Goal: Task Accomplishment & Management: Use online tool/utility

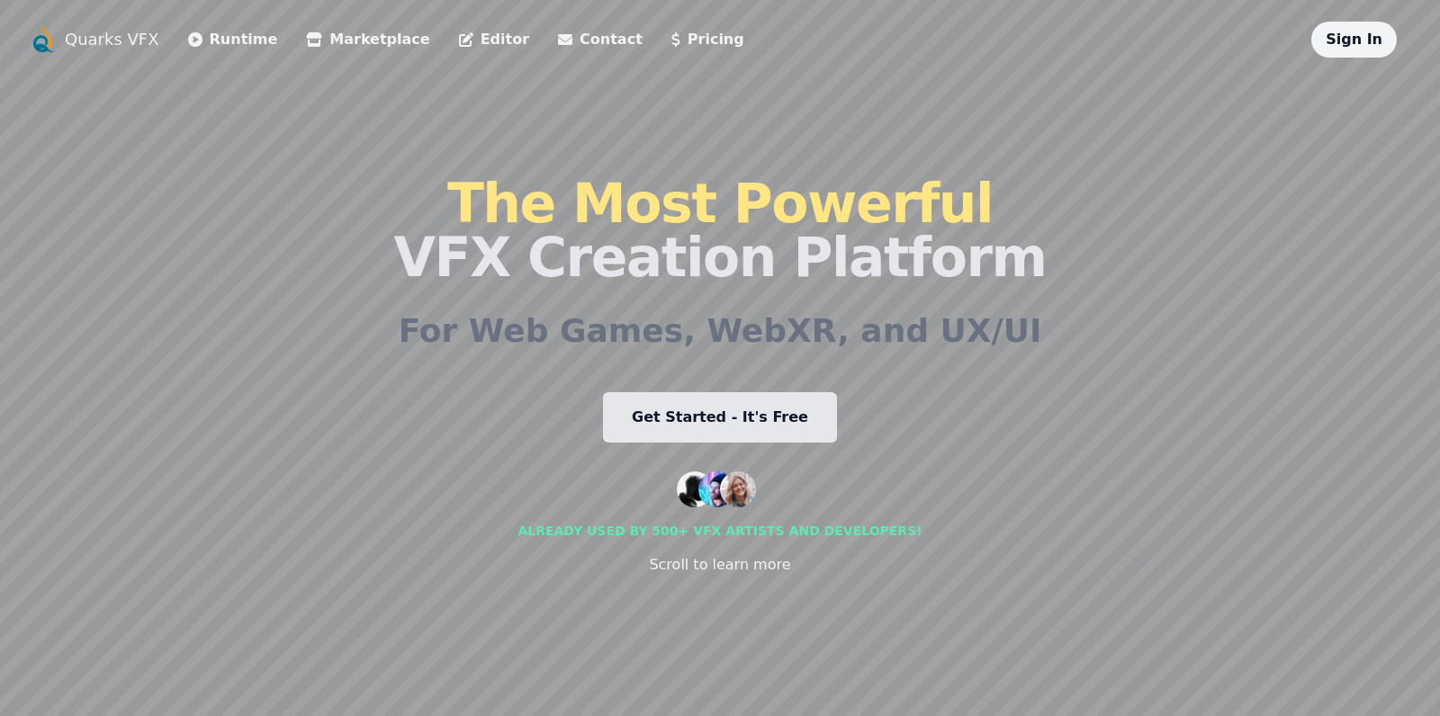
click at [795, 313] on h2 "For Web Games, WebXR, and UX/UI" at bounding box center [721, 331] width 644 height 36
click at [771, 421] on link "Get Started - It's Free" at bounding box center [720, 417] width 234 height 50
click at [459, 41] on link "Editor" at bounding box center [494, 40] width 70 height 22
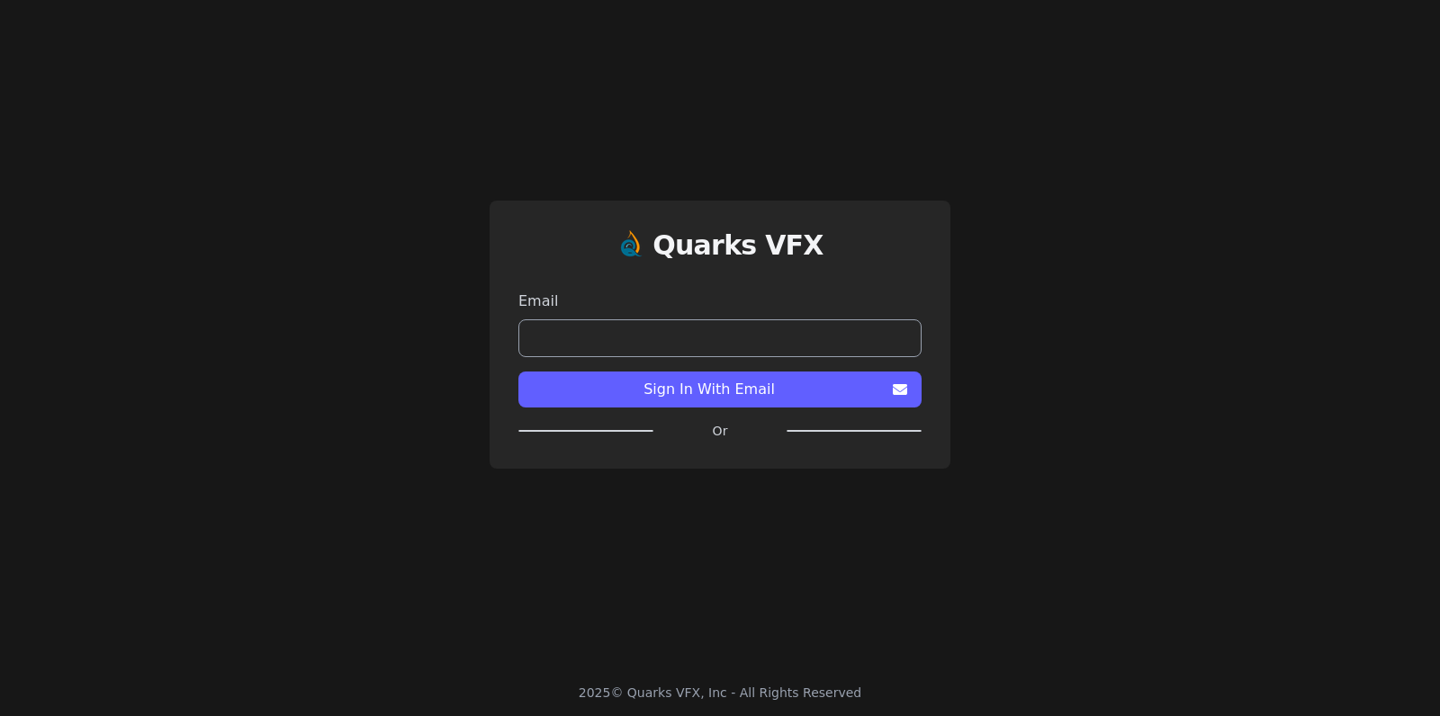
click at [795, 358] on form "Email Sign In With Email" at bounding box center [719, 345] width 403 height 139
click at [792, 345] on input "email" at bounding box center [719, 339] width 403 height 38
type input "**********"
click at [732, 385] on span "Sign In With Email" at bounding box center [709, 390] width 353 height 22
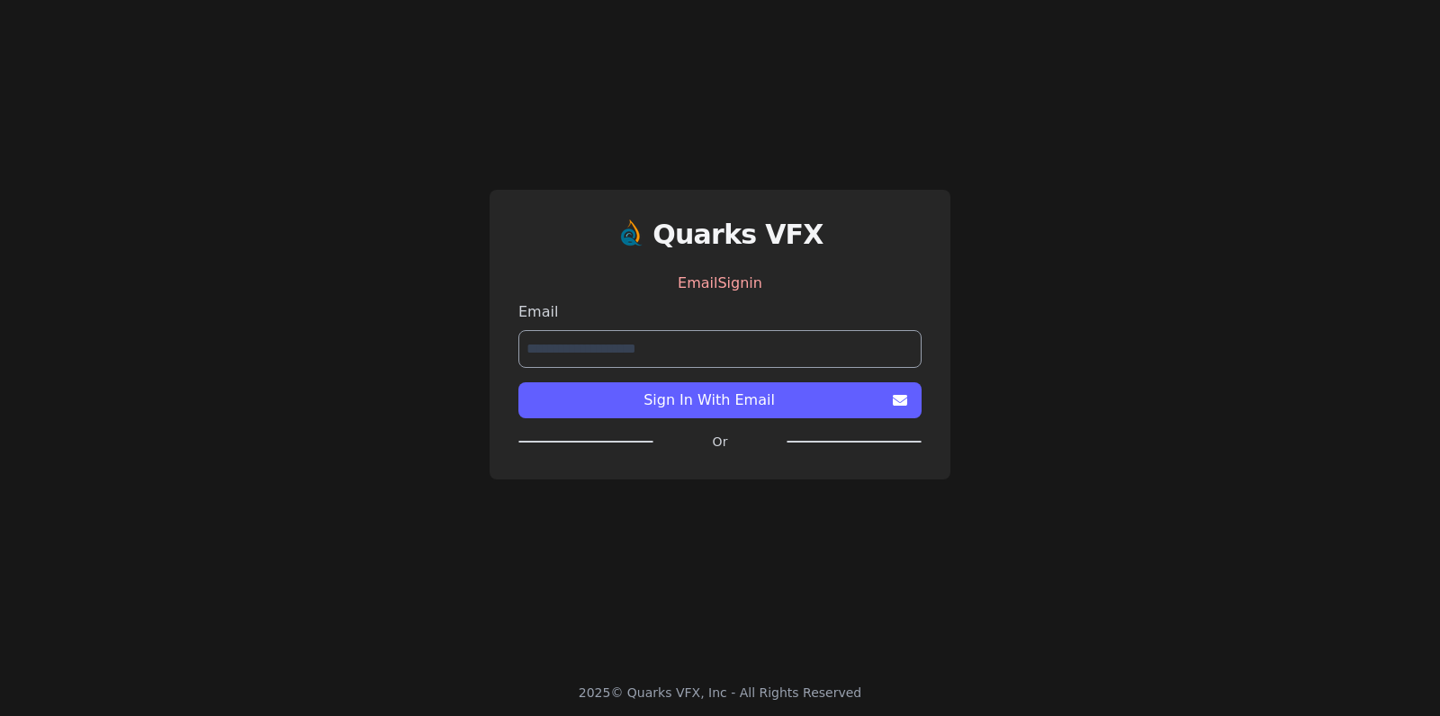
drag, startPoint x: 713, startPoint y: 358, endPoint x: 408, endPoint y: 345, distance: 305.4
click at [518, 345] on input "**********" at bounding box center [719, 349] width 403 height 38
click at [748, 410] on span "Sign In With Email" at bounding box center [709, 401] width 353 height 22
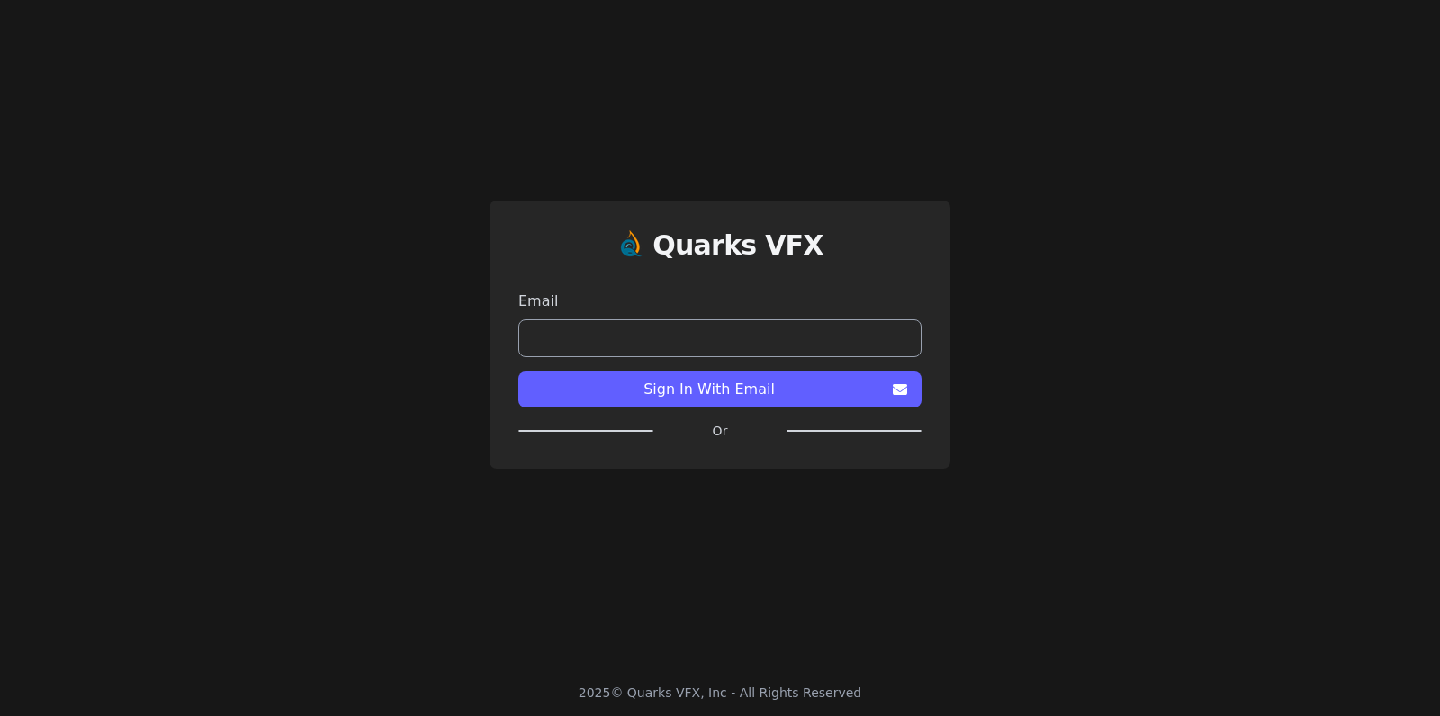
click at [707, 462] on div "Quarks VFX Email Sign In With Email Or" at bounding box center [720, 335] width 461 height 268
drag, startPoint x: 718, startPoint y: 471, endPoint x: 736, endPoint y: 482, distance: 21.5
click at [720, 472] on div "Quarks VFX Email Sign In With Email Or" at bounding box center [720, 335] width 1440 height 670
drag, startPoint x: 736, startPoint y: 482, endPoint x: 779, endPoint y: 483, distance: 43.2
click at [761, 484] on div "Quarks VFX Email Sign In With Email Or" at bounding box center [720, 335] width 1440 height 670
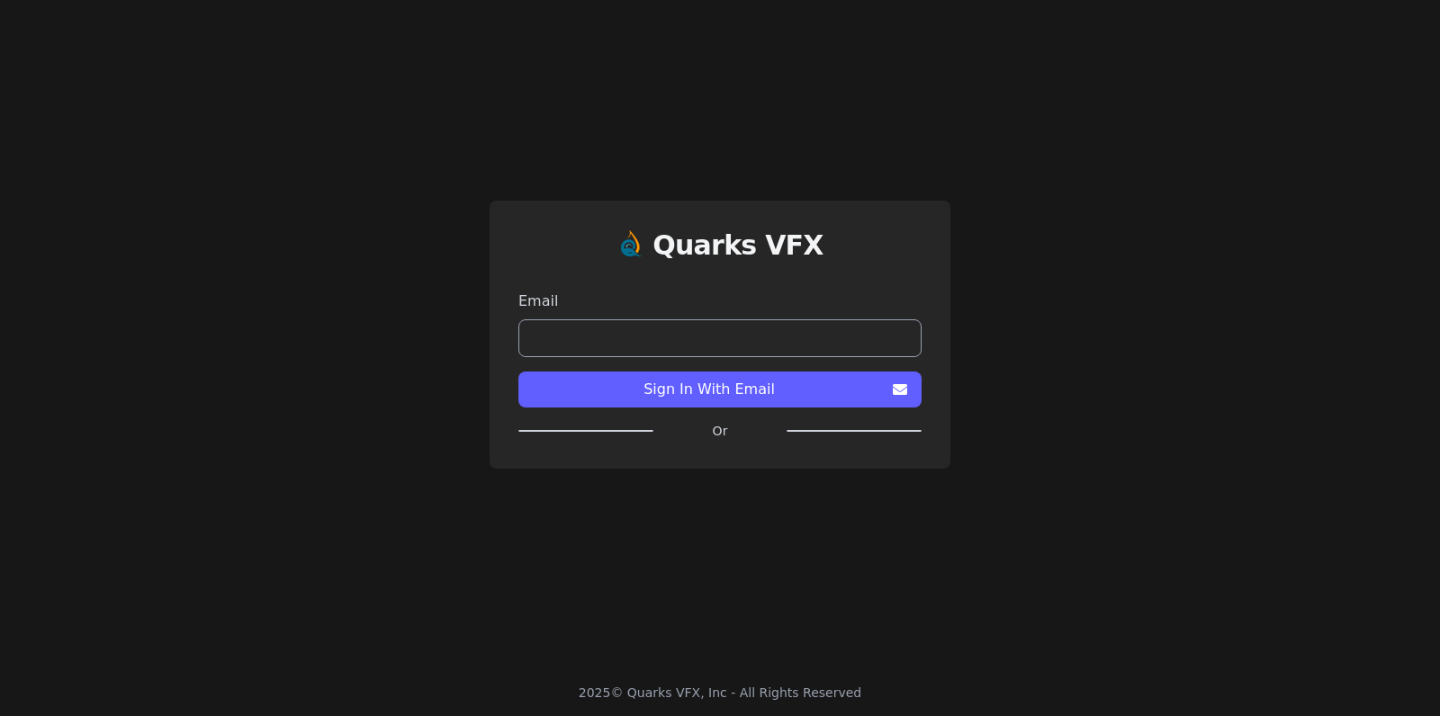
click at [784, 500] on div "Quarks VFX Email Sign In With Email Or" at bounding box center [720, 335] width 1440 height 670
